Goal: Task Accomplishment & Management: Manage account settings

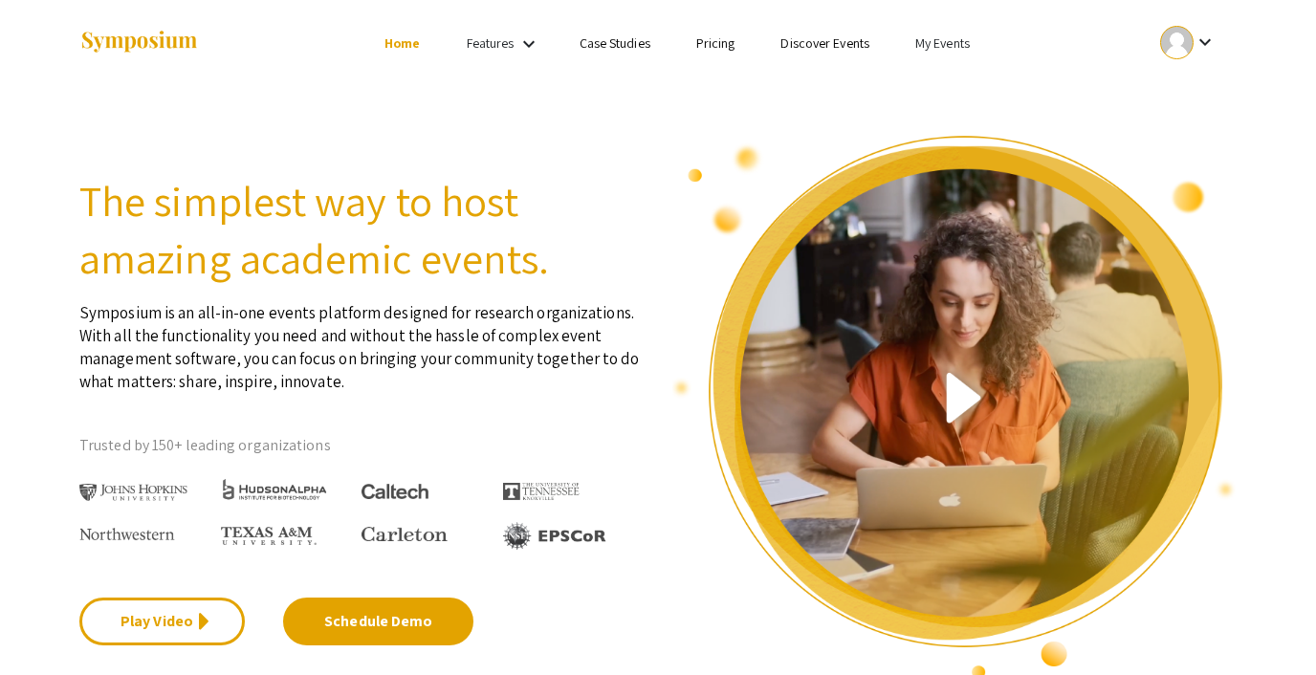
click at [928, 46] on link "My Events" at bounding box center [942, 42] width 55 height 17
click at [928, 77] on button "Events I've organized" at bounding box center [973, 85] width 164 height 46
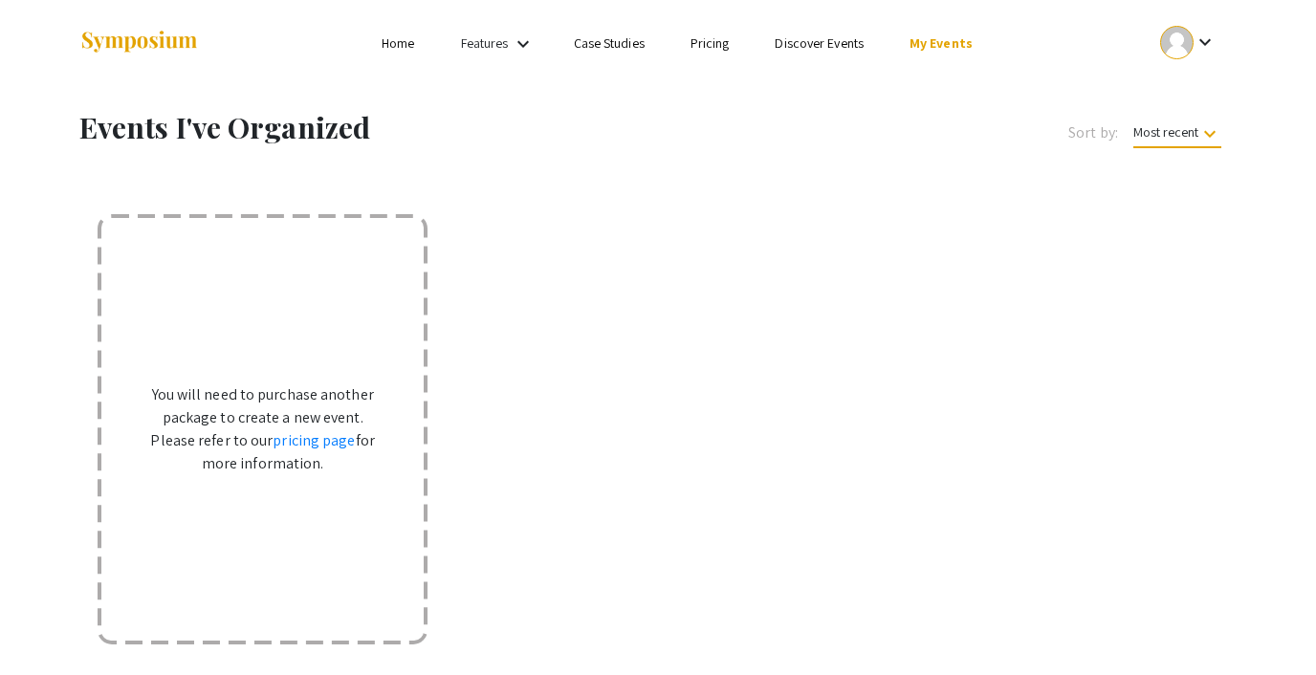
click at [927, 38] on link "My Events" at bounding box center [940, 42] width 63 height 17
click at [923, 115] on button "Events I'm registered for" at bounding box center [971, 131] width 164 height 46
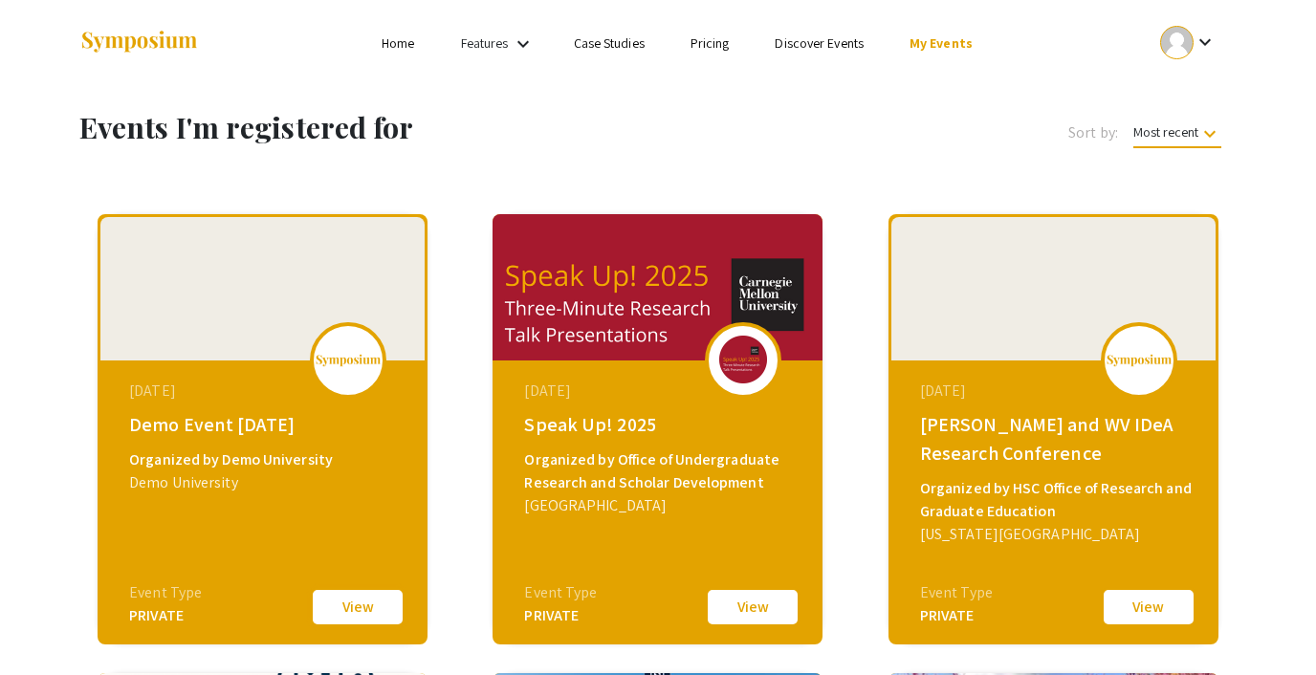
click at [332, 615] on button "View" at bounding box center [358, 607] width 96 height 40
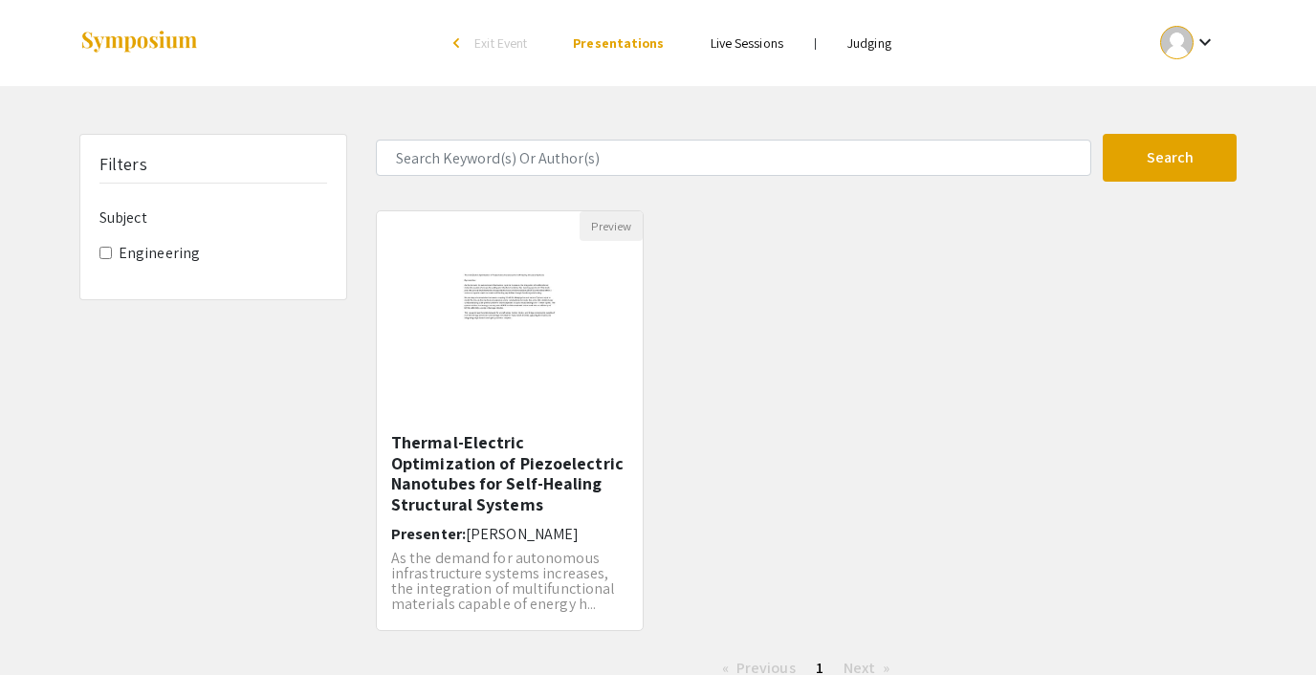
click at [859, 38] on link "Judging" at bounding box center [869, 42] width 44 height 17
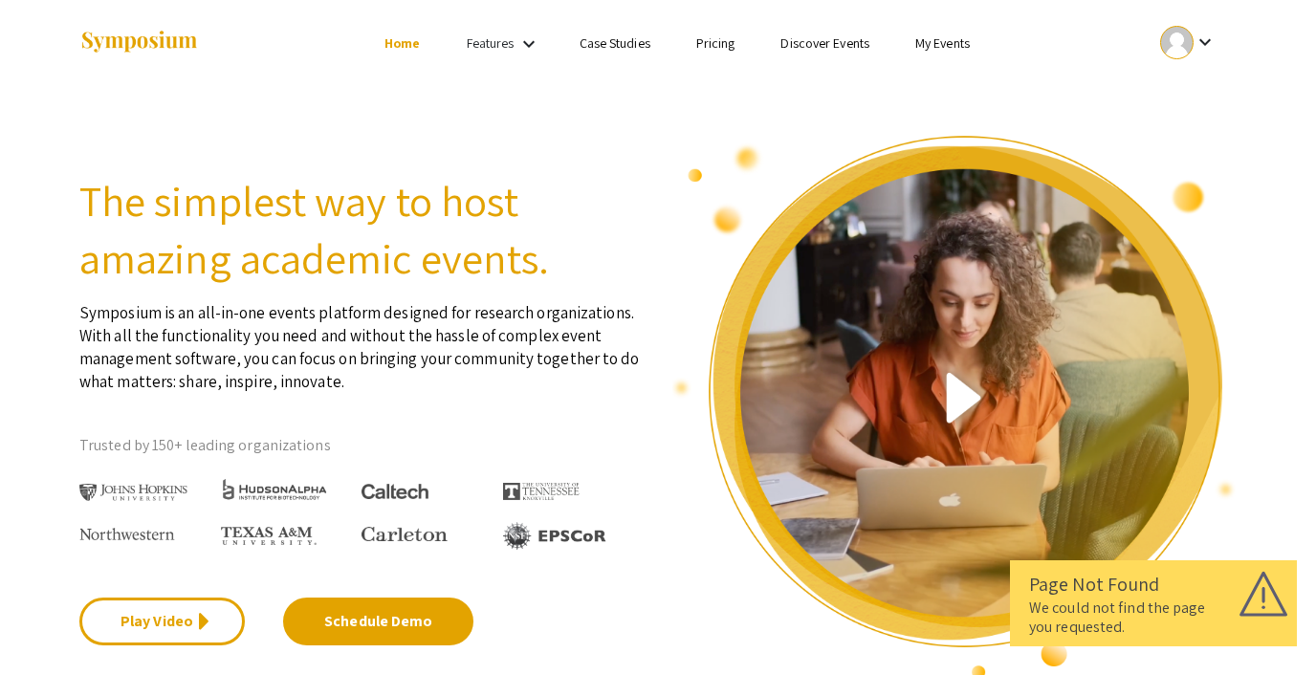
click at [928, 43] on link "My Events" at bounding box center [942, 42] width 55 height 17
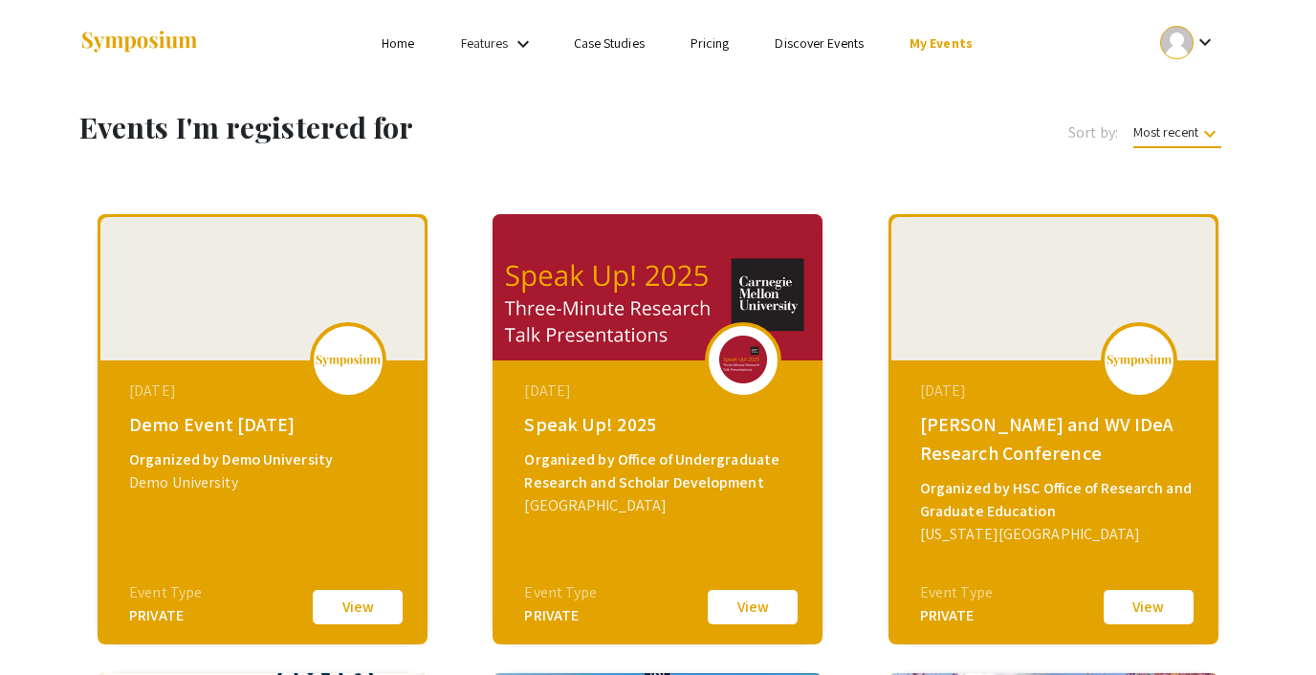
click at [1191, 43] on div at bounding box center [1176, 42] width 33 height 33
click at [1190, 187] on button "Sign out" at bounding box center [1199, 187] width 118 height 46
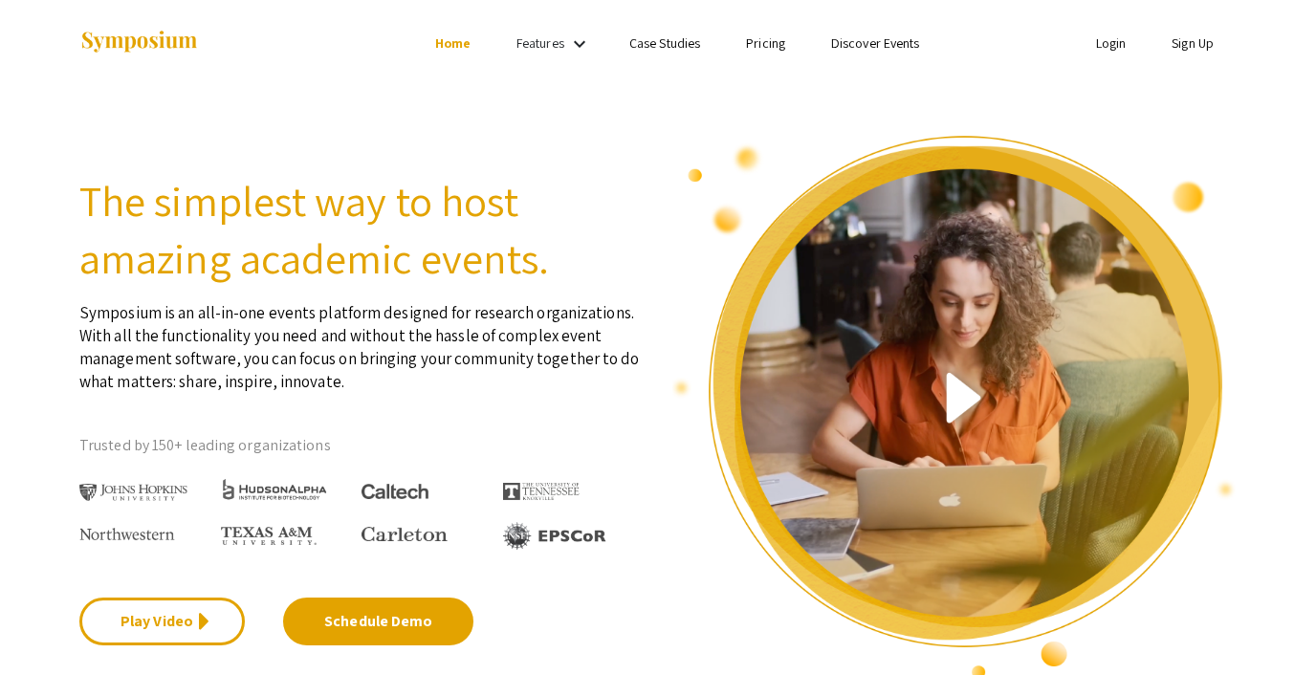
click at [1099, 45] on link "Login" at bounding box center [1111, 42] width 31 height 17
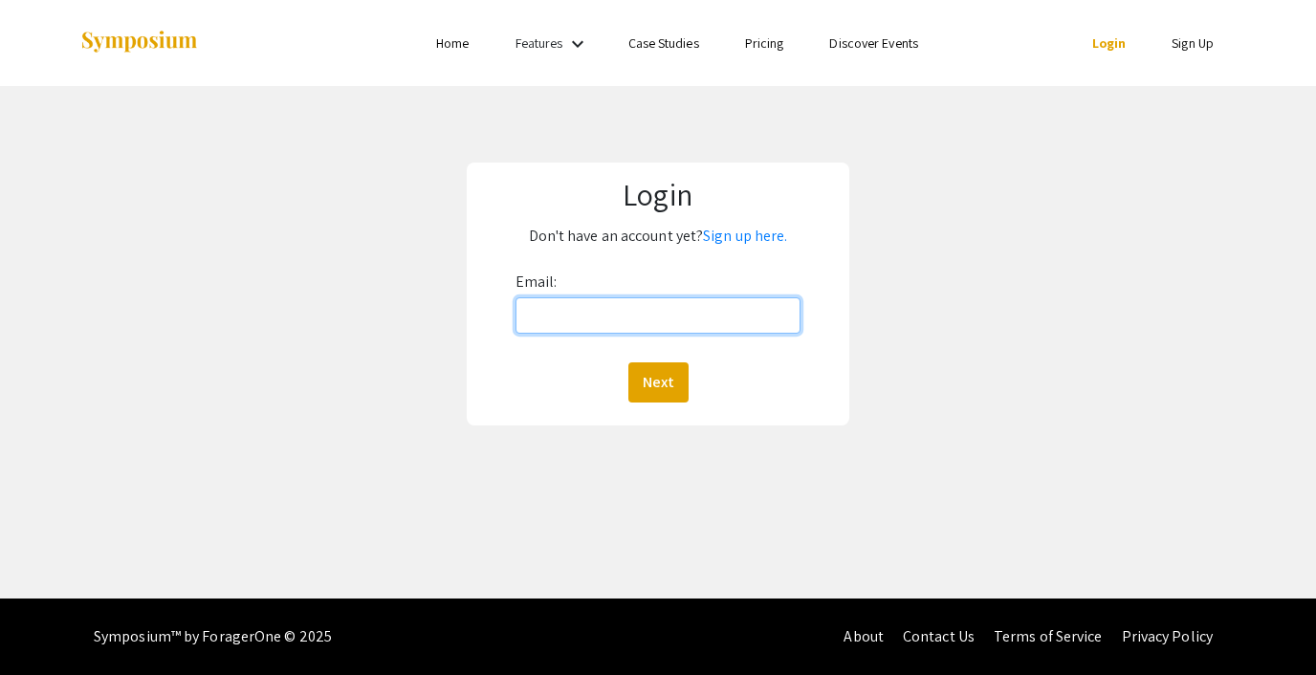
click at [669, 328] on input "Email:" at bounding box center [657, 315] width 285 height 36
click at [658, 319] on input "steph@foragerone.com" at bounding box center [657, 315] width 285 height 36
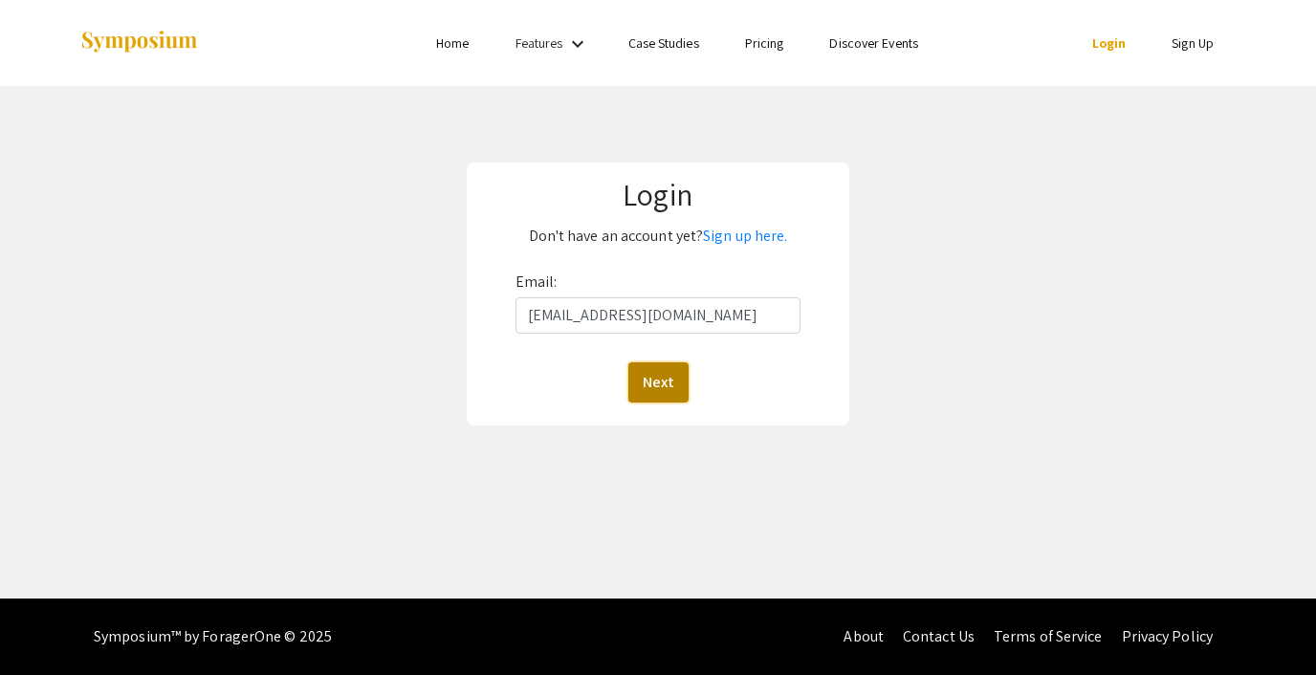
click at [646, 375] on button "Next" at bounding box center [658, 382] width 60 height 40
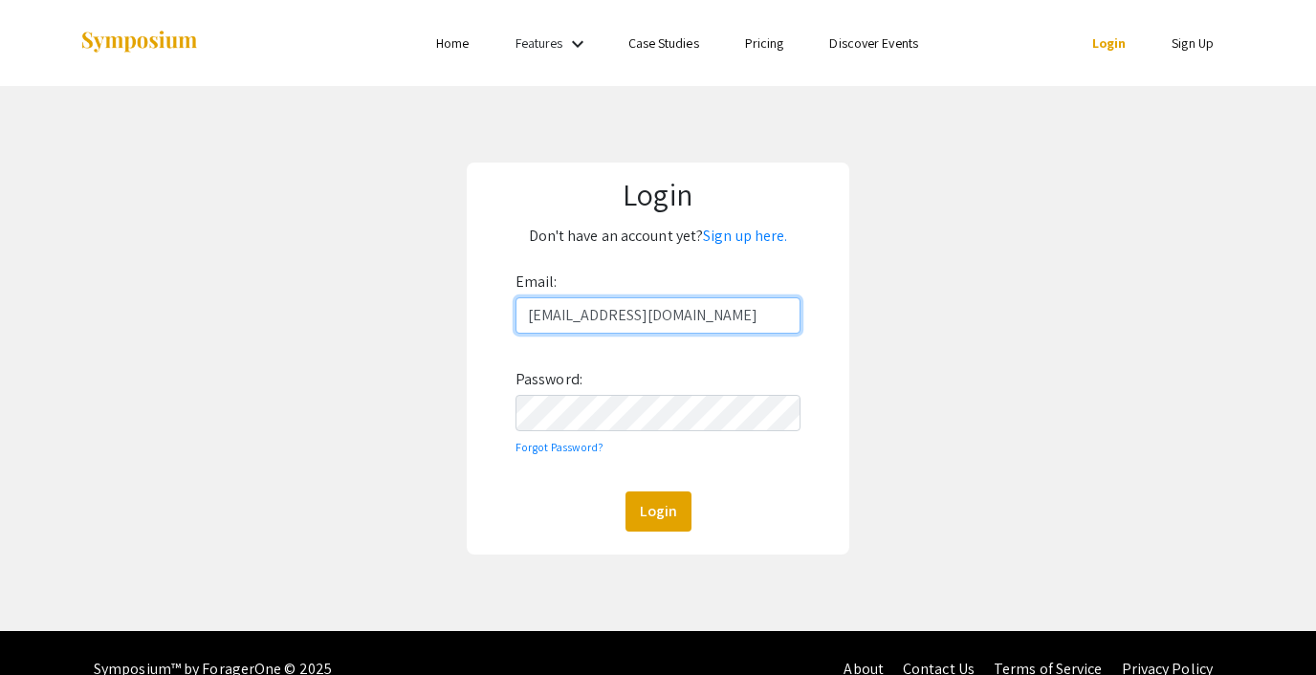
click at [602, 313] on input "steph@foragerone.com" at bounding box center [657, 315] width 285 height 36
type input "lutzsteph@gmail.com"
click at [669, 515] on button "Login" at bounding box center [658, 512] width 66 height 40
